Goal: Navigation & Orientation: Understand site structure

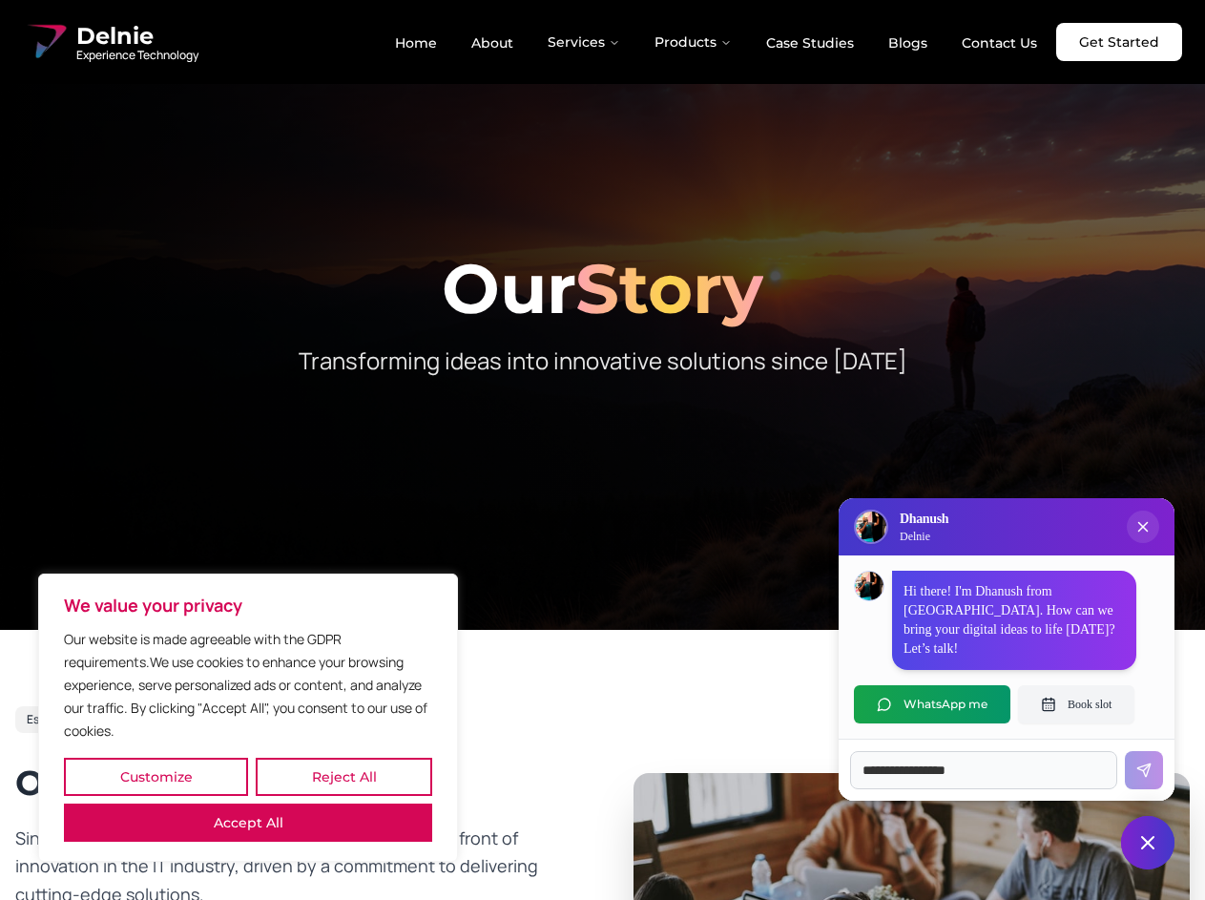
click at [156, 777] on button "Customize" at bounding box center [156, 777] width 184 height 38
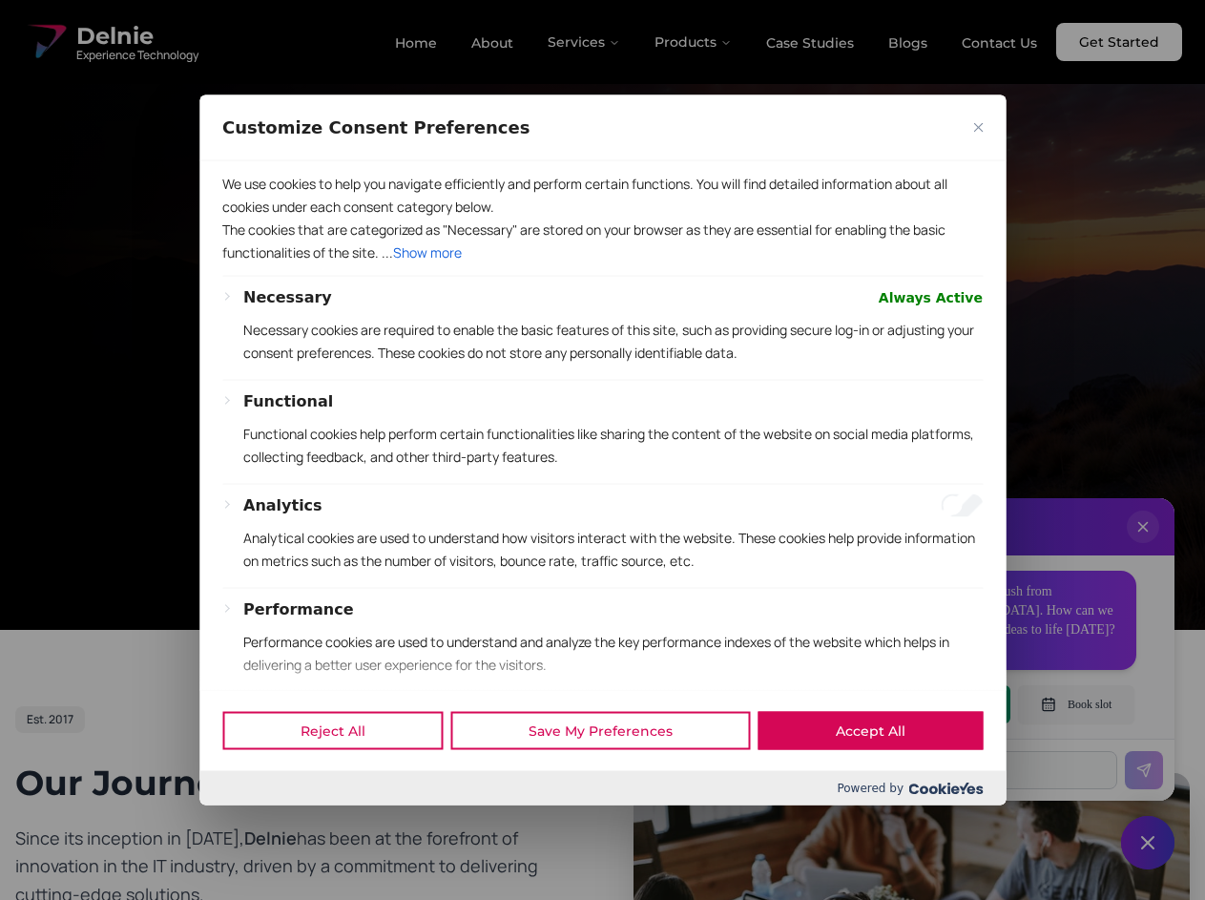
click at [248, 771] on div "Reject All Save My Preferences Accept All" at bounding box center [602, 730] width 806 height 81
click at [602, 450] on div "Functional Functional cookies help perform certain functionalities like sharing…" at bounding box center [613, 436] width 740 height 94
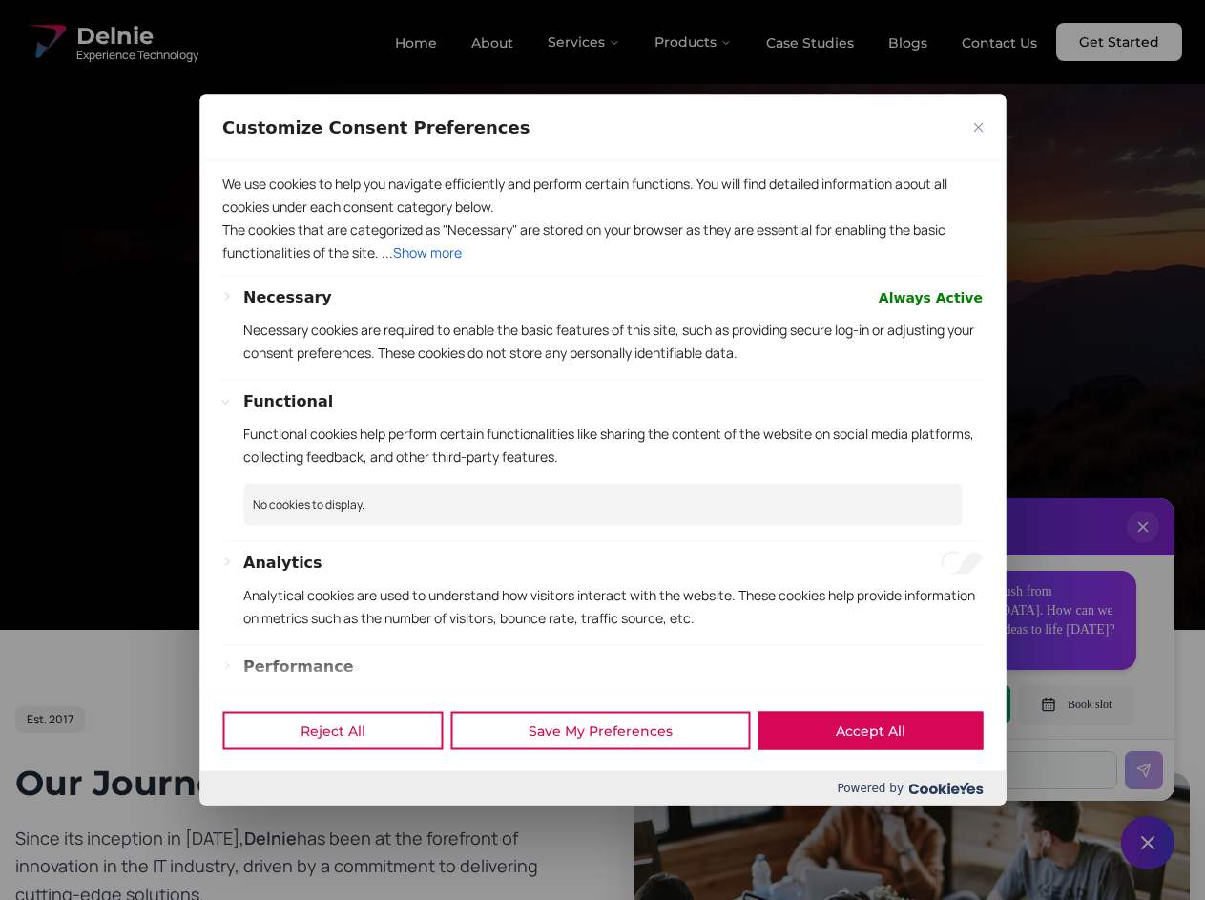
click at [585, 42] on div at bounding box center [602, 450] width 1205 height 900
click at [694, 42] on div at bounding box center [602, 450] width 1205 height 900
click at [1143, 546] on div at bounding box center [602, 450] width 1205 height 900
click at [932, 704] on div "Reject All Save My Preferences Accept All" at bounding box center [602, 730] width 806 height 81
click at [1077, 704] on div at bounding box center [602, 450] width 1205 height 900
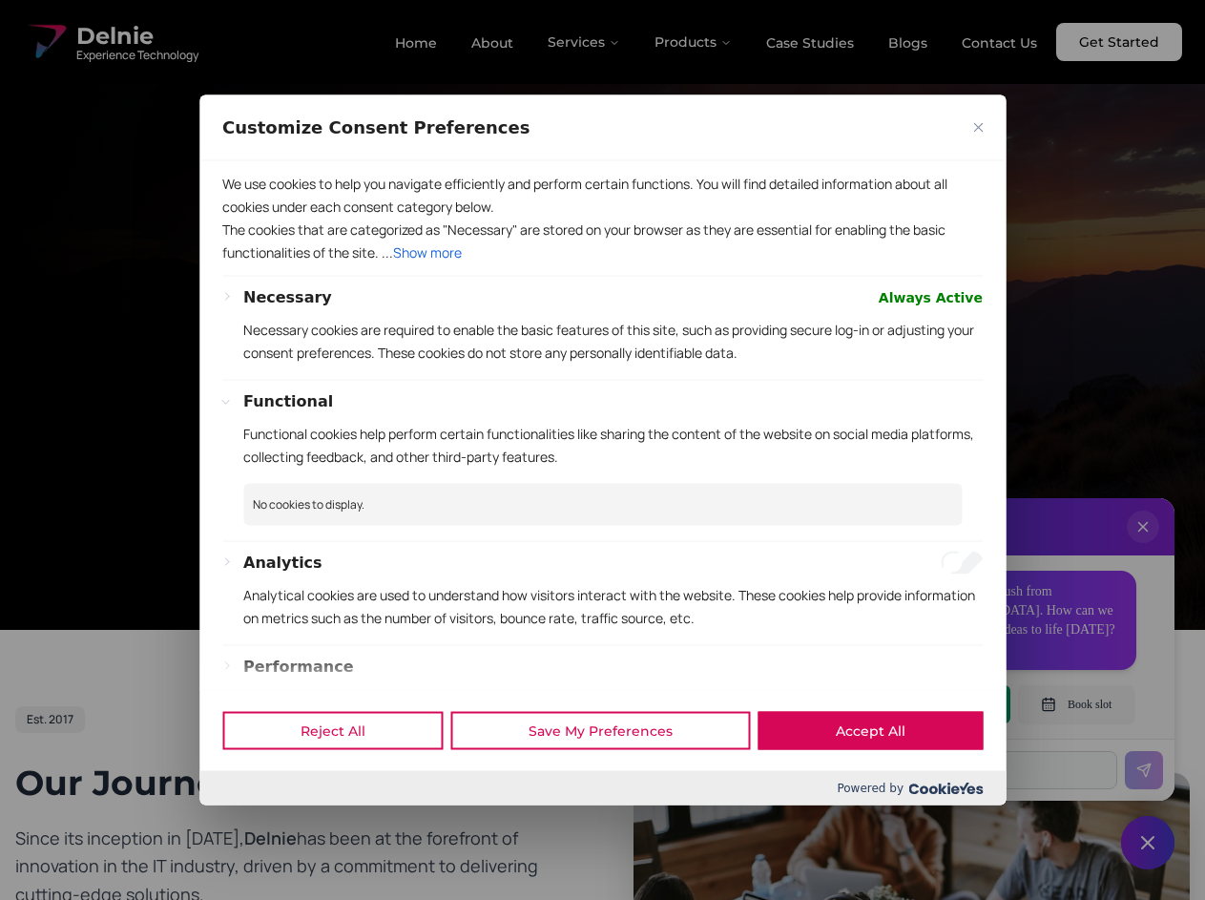
click at [1148, 843] on div at bounding box center [602, 450] width 1205 height 900
